Goal: Information Seeking & Learning: Learn about a topic

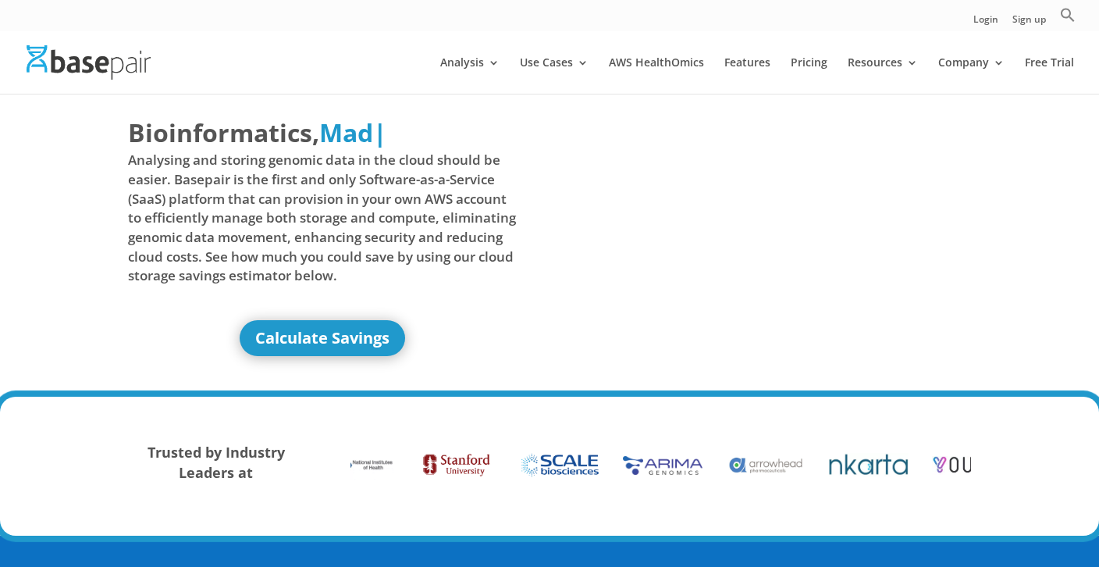
drag, startPoint x: 283, startPoint y: 167, endPoint x: 339, endPoint y: 39, distance: 139.8
click at [339, 39] on div at bounding box center [572, 62] width 1099 height 62
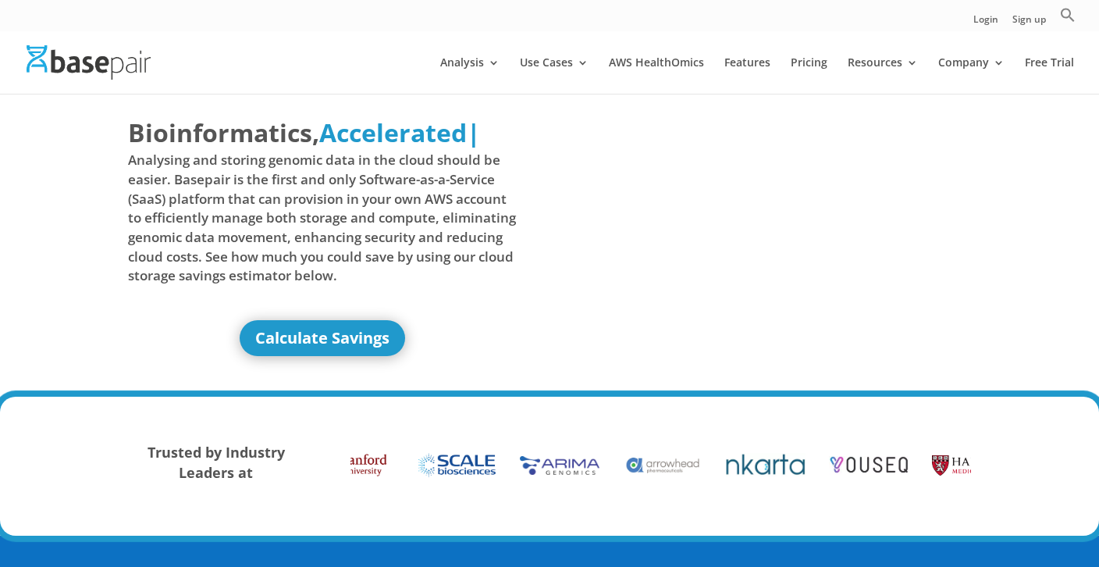
drag, startPoint x: 339, startPoint y: 39, endPoint x: 317, endPoint y: 28, distance: 24.4
click at [317, 28] on div "Login Sign up Search for: Search Button" at bounding box center [549, 15] width 1099 height 31
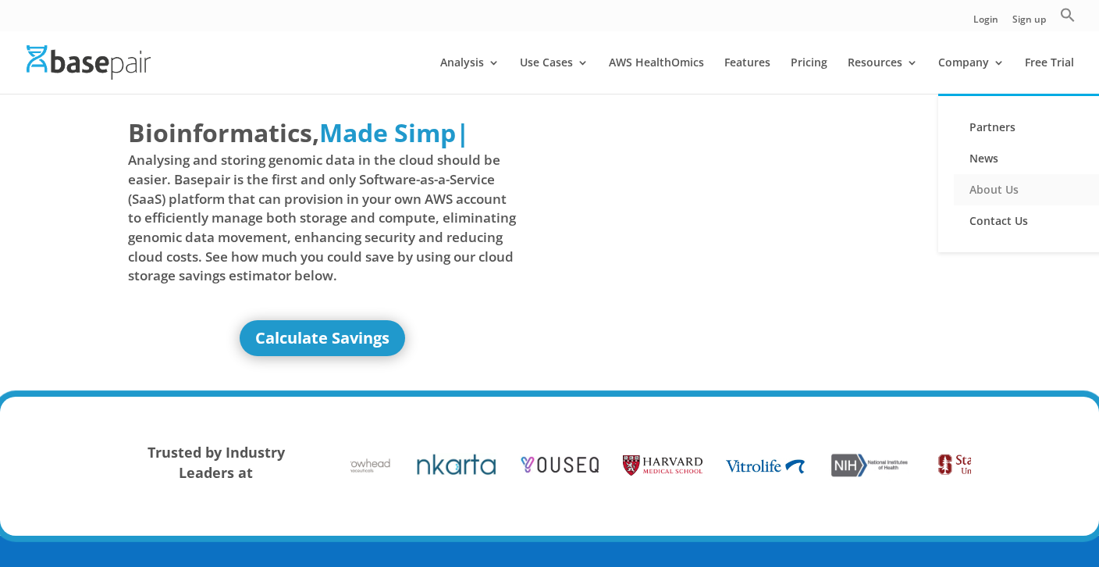
click at [1016, 187] on link "About Us" at bounding box center [1032, 189] width 156 height 31
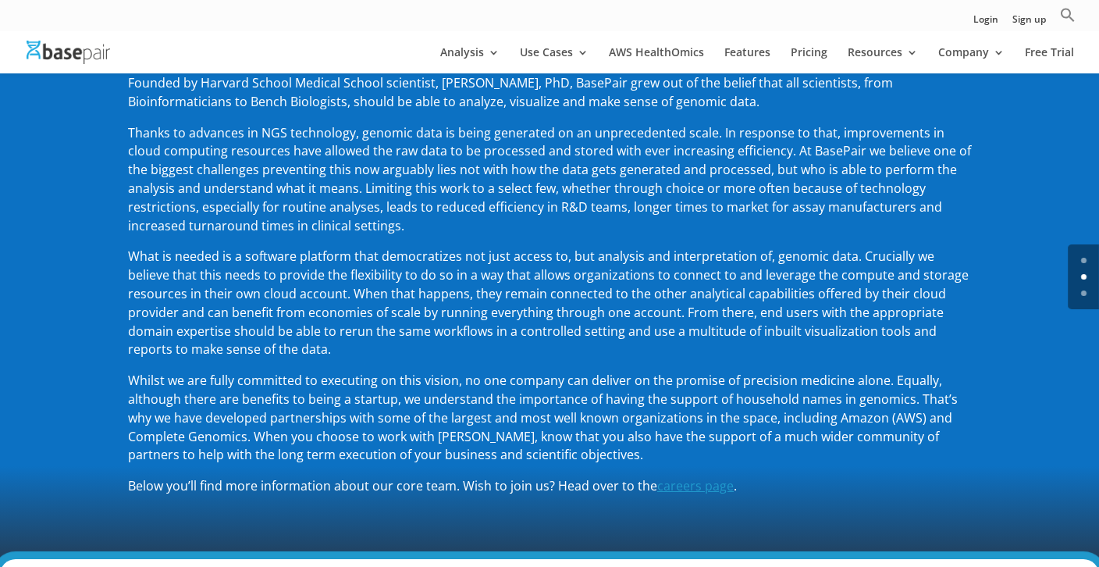
scroll to position [312, 0]
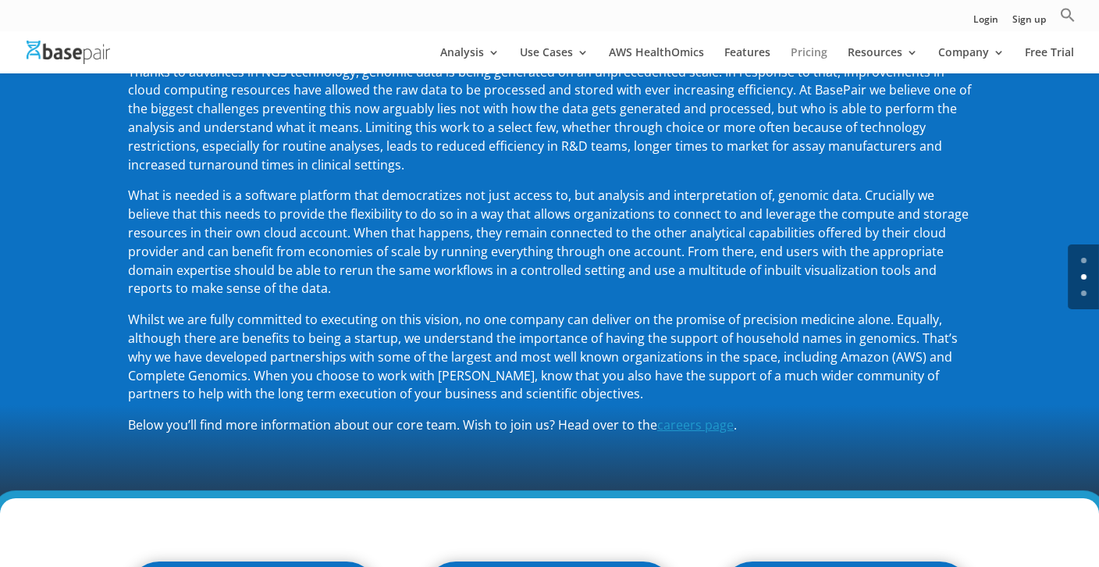
click at [806, 53] on link "Pricing" at bounding box center [809, 60] width 37 height 27
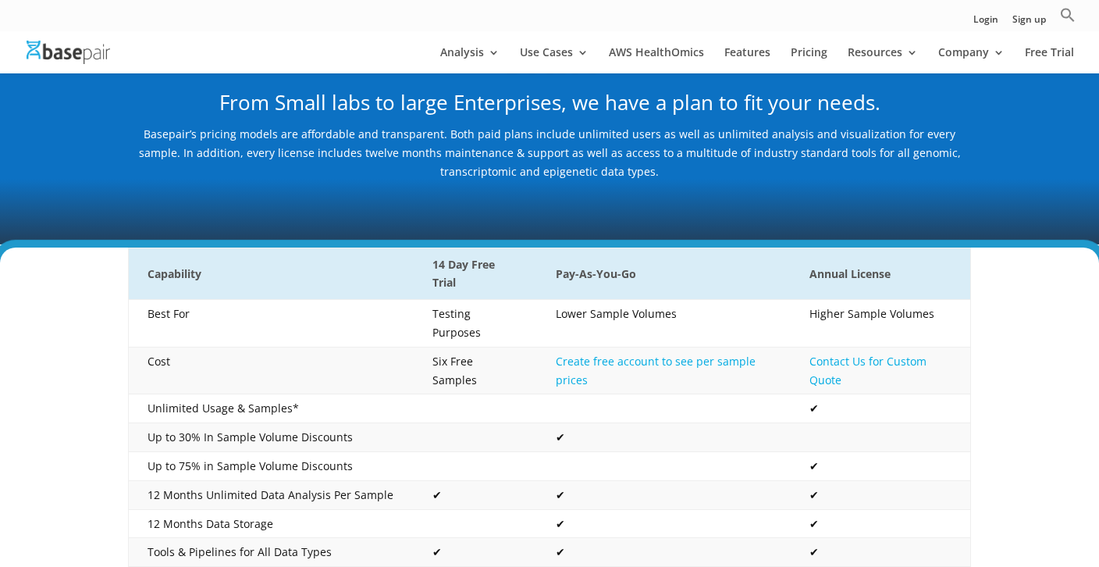
scroll to position [156, 0]
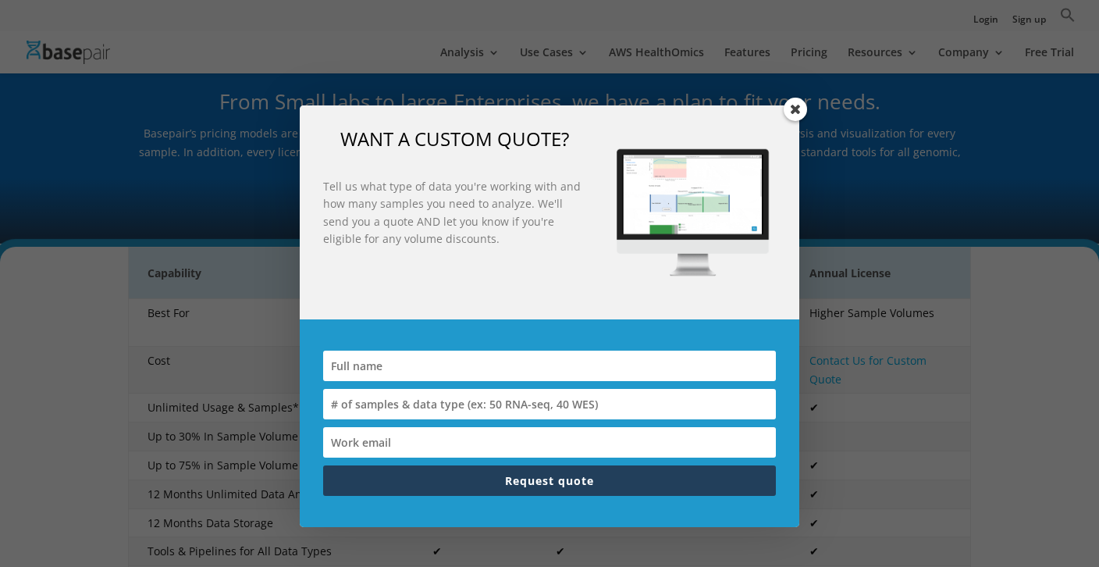
click at [796, 106] on span at bounding box center [795, 109] width 23 height 23
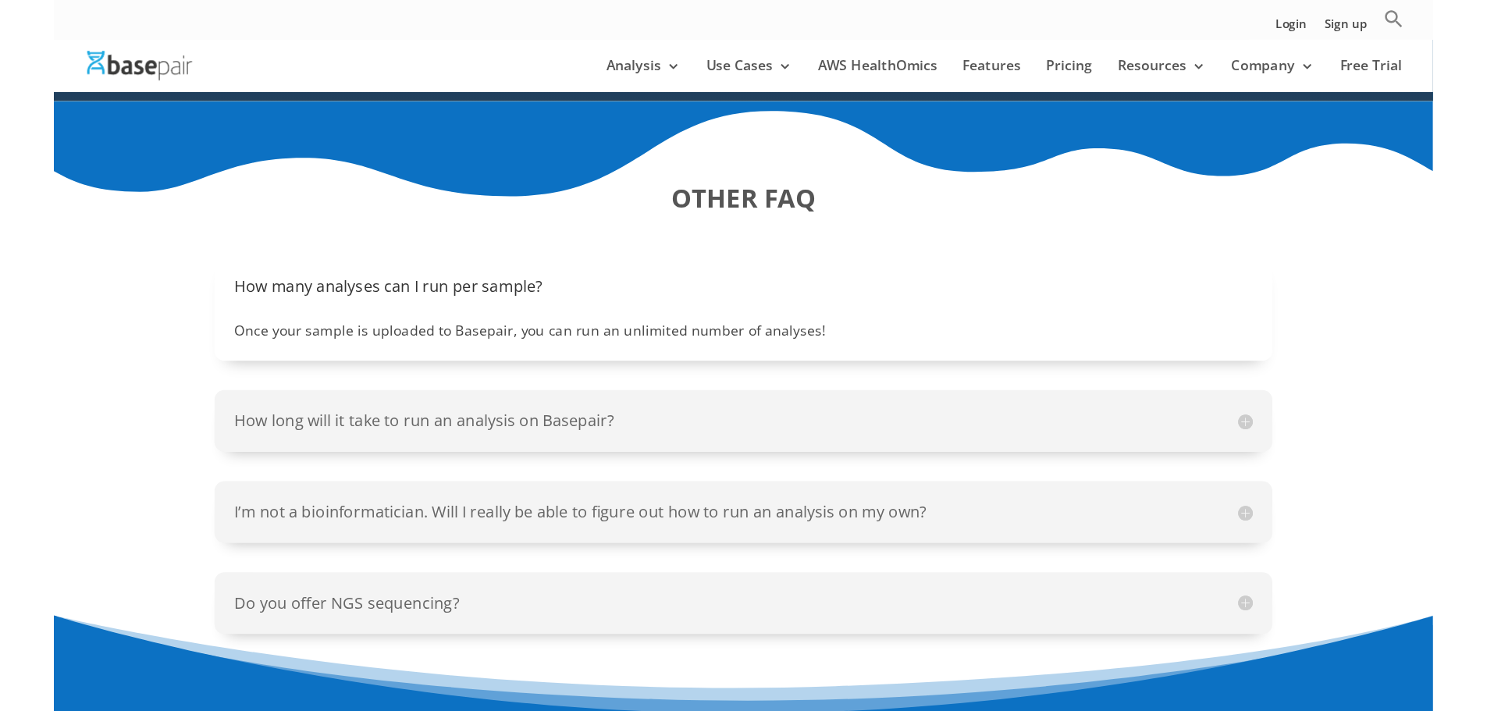
scroll to position [1639, 0]
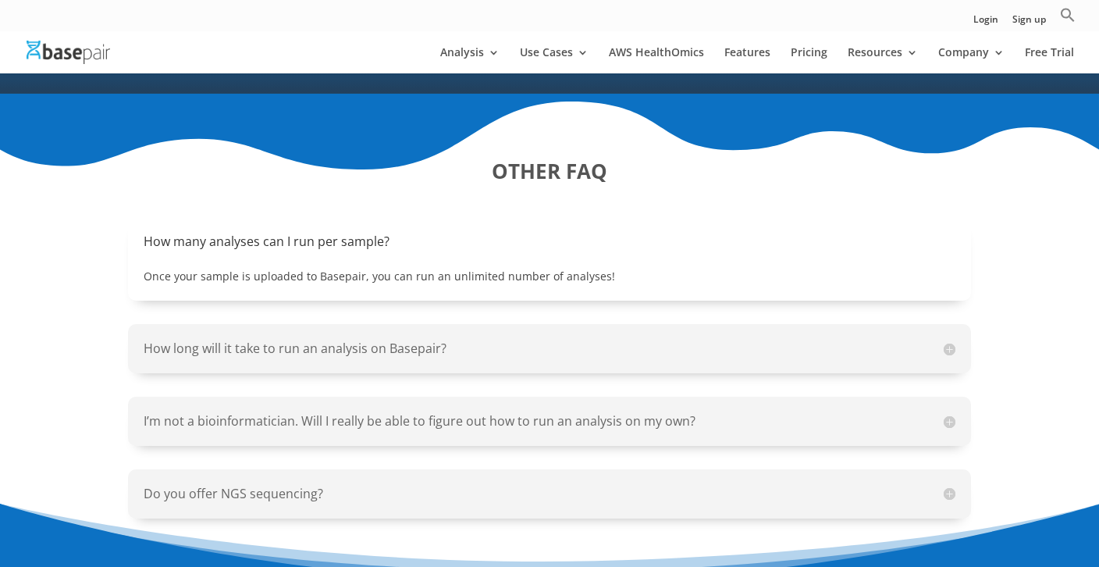
click at [405, 340] on h5 "How long will it take to run an analysis on Basepair?" at bounding box center [550, 349] width 812 height 18
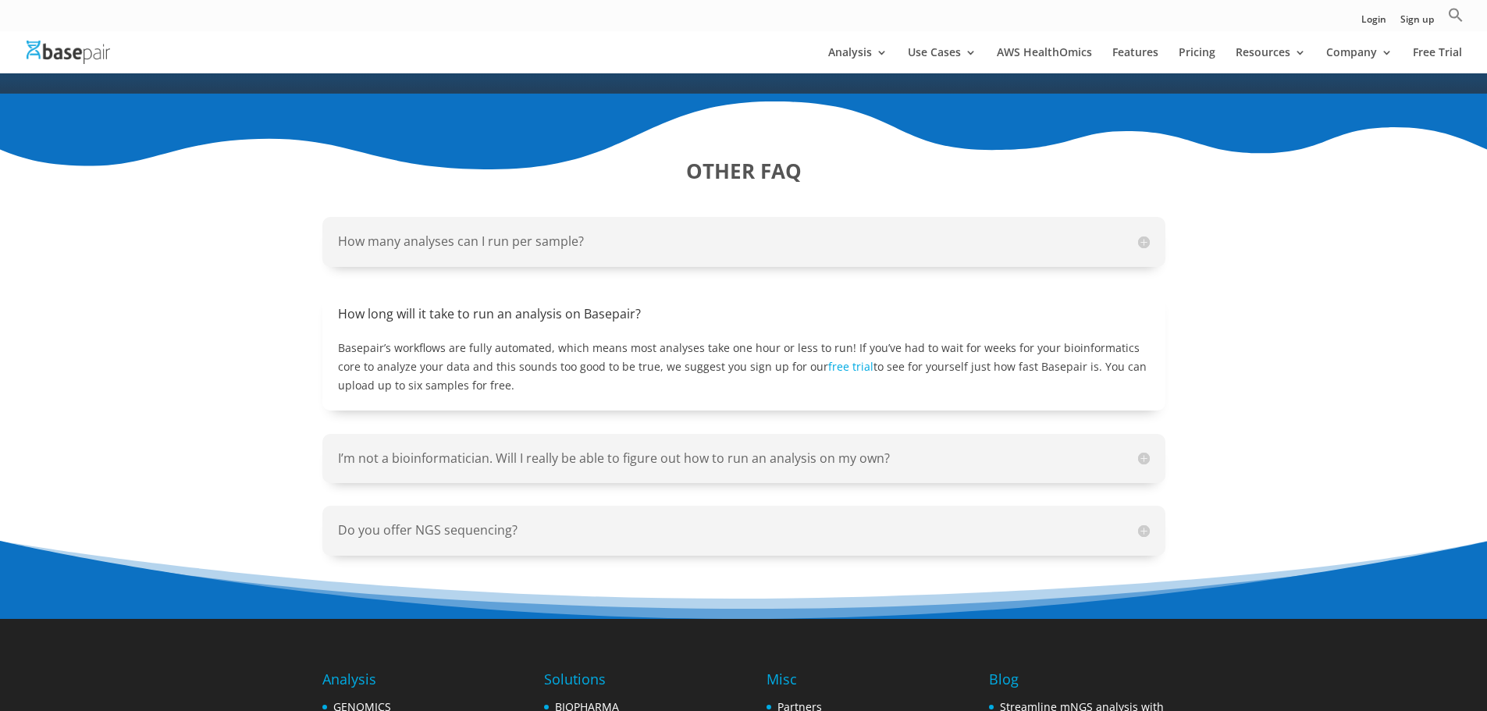
drag, startPoint x: 799, startPoint y: 2, endPoint x: 316, endPoint y: 305, distance: 570.3
click at [316, 305] on div "OTHER FAQ How many analyses can I run per sample? Once your sample is uploaded …" at bounding box center [743, 356] width 1487 height 525
click at [402, 521] on h5 "Do you offer NGS sequencing?" at bounding box center [744, 530] width 812 height 18
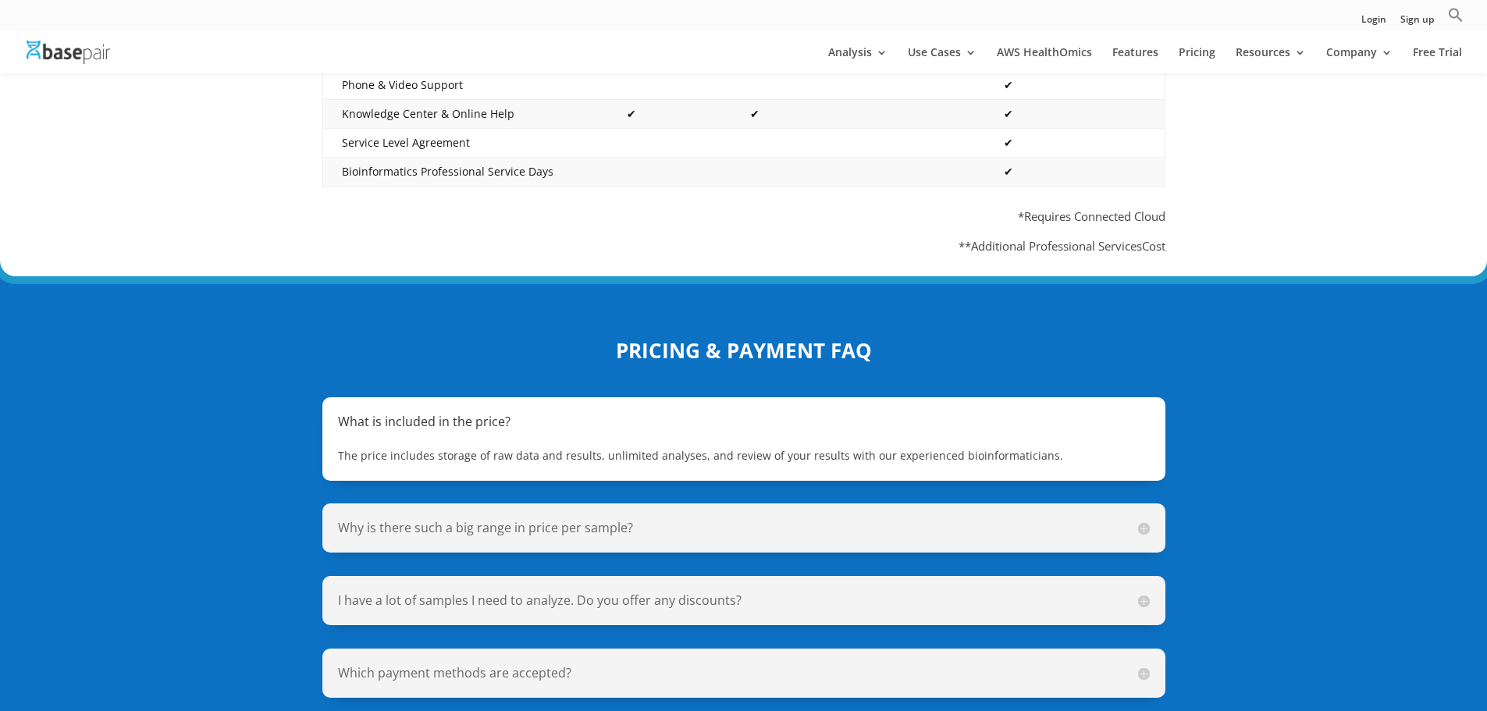
scroll to position [781, 0]
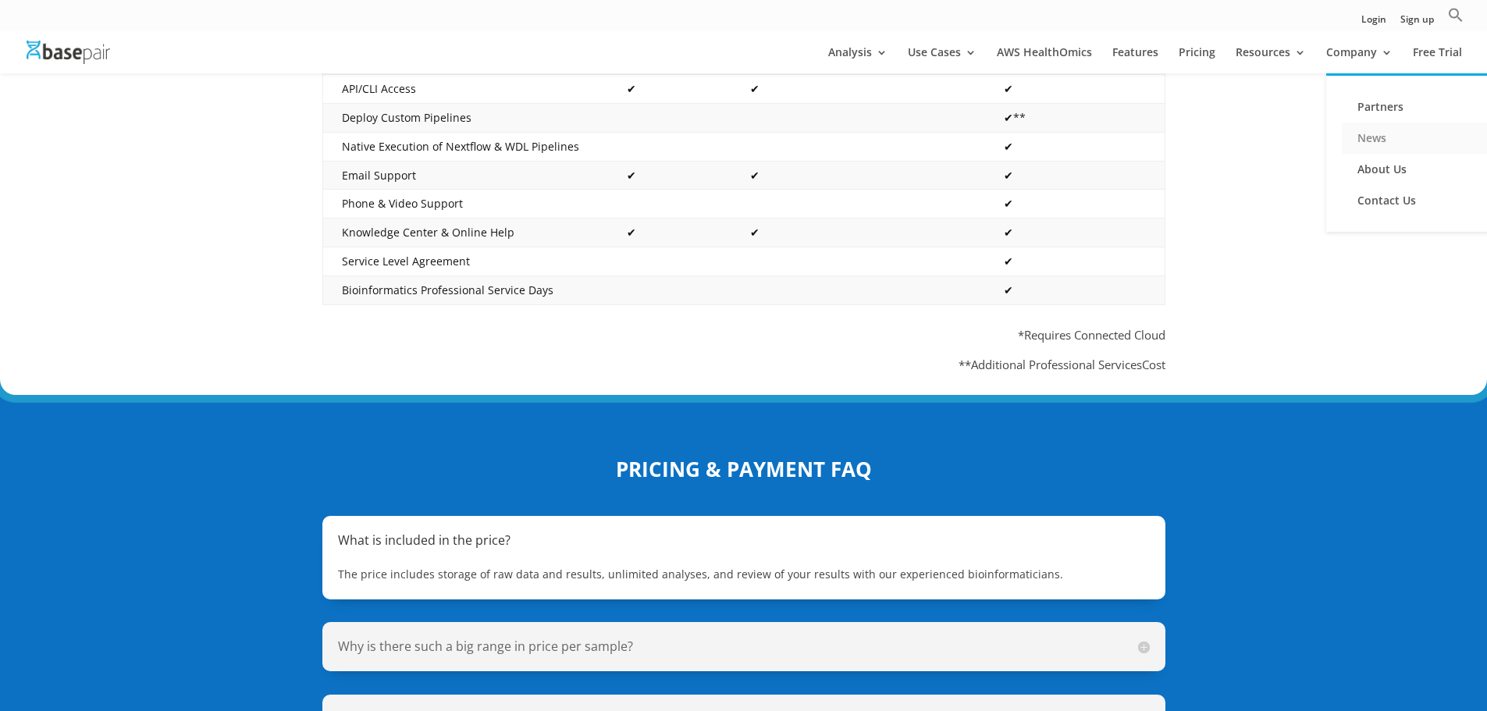
click at [1098, 140] on link "News" at bounding box center [1420, 138] width 156 height 31
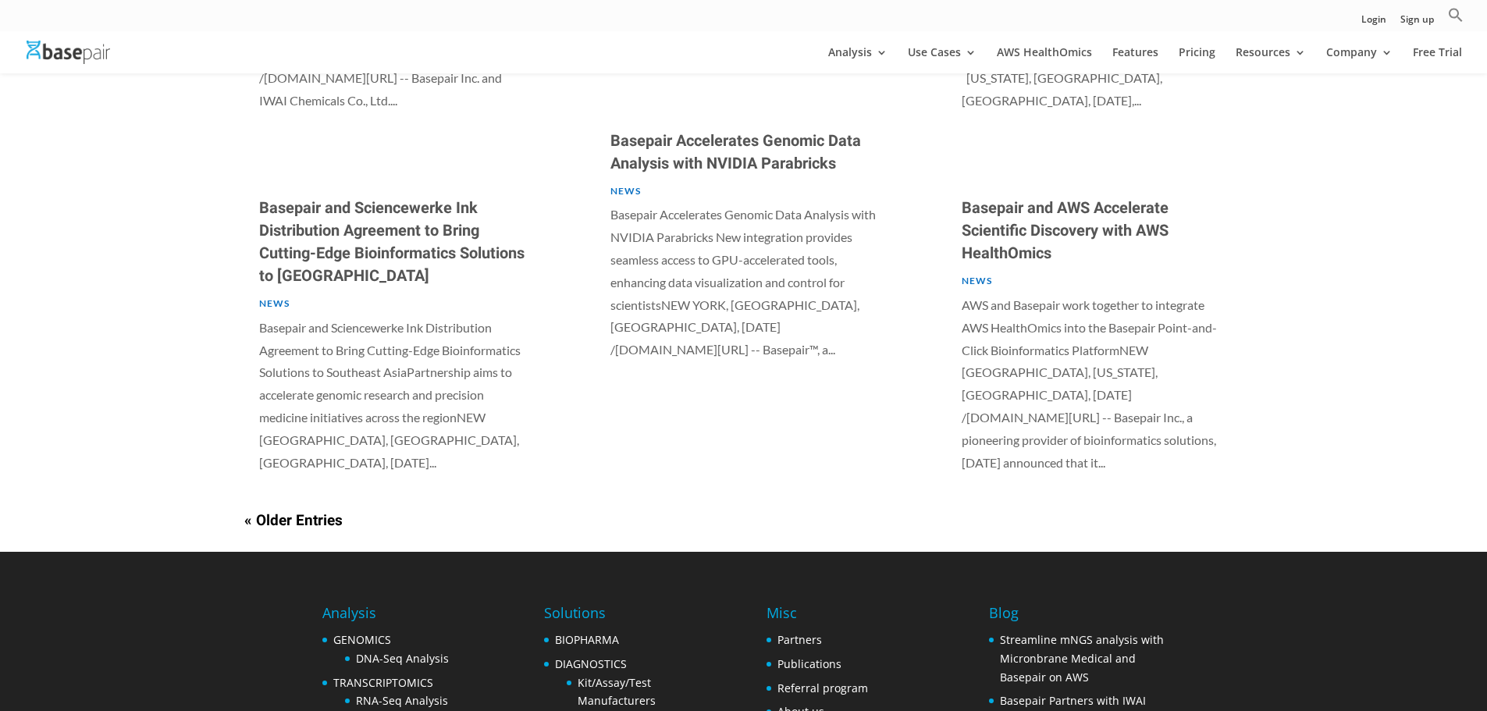
scroll to position [1093, 0]
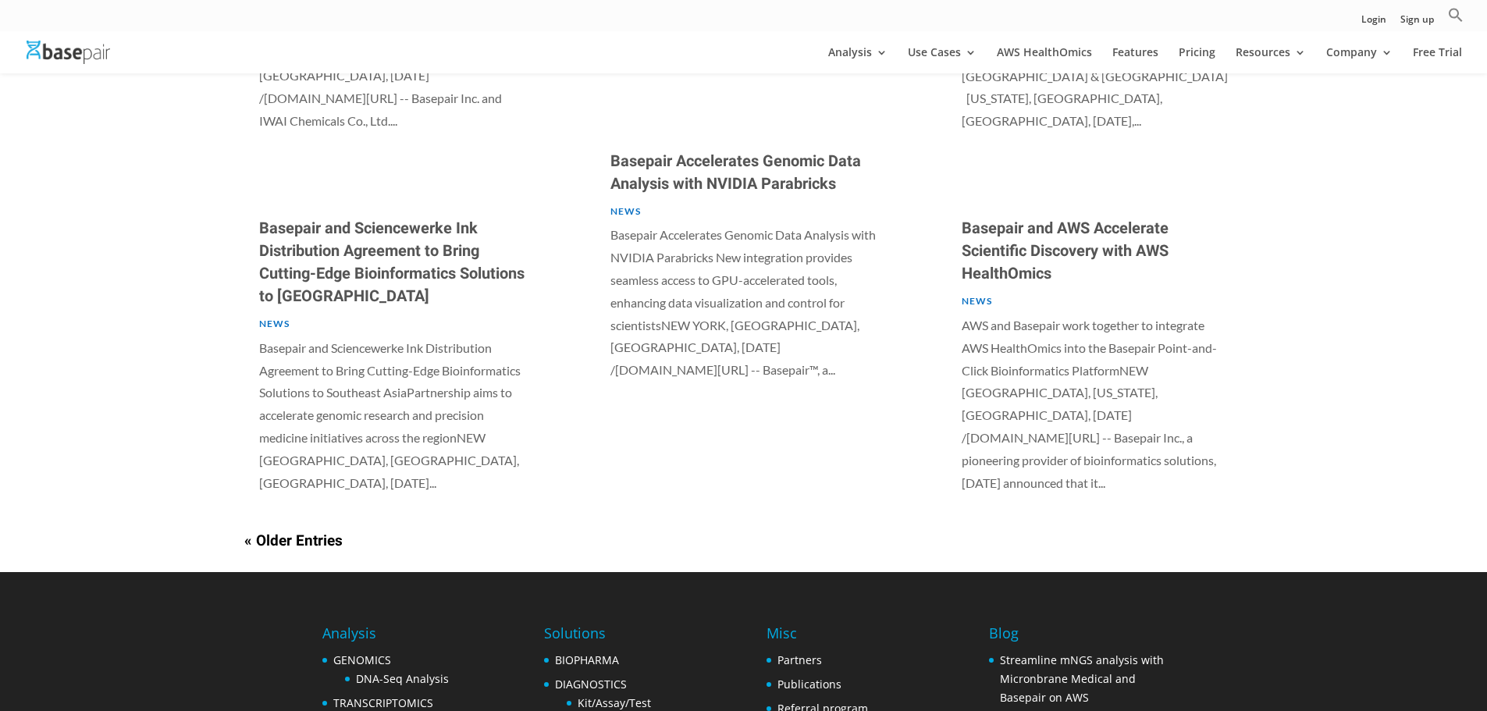
click at [980, 293] on p "News" at bounding box center [1095, 301] width 267 height 17
click at [977, 295] on link "News" at bounding box center [977, 301] width 30 height 12
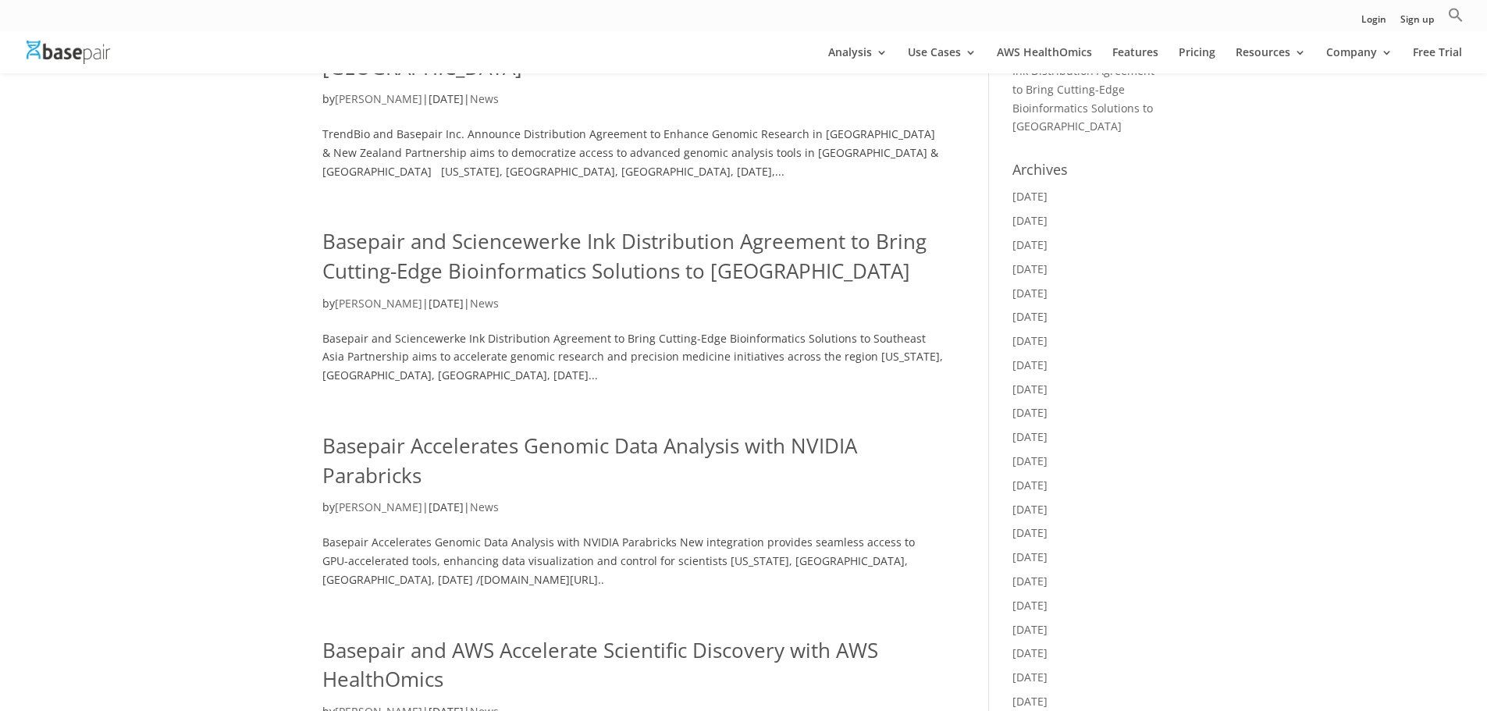
scroll to position [546, 0]
